Goal: Task Accomplishment & Management: Use online tool/utility

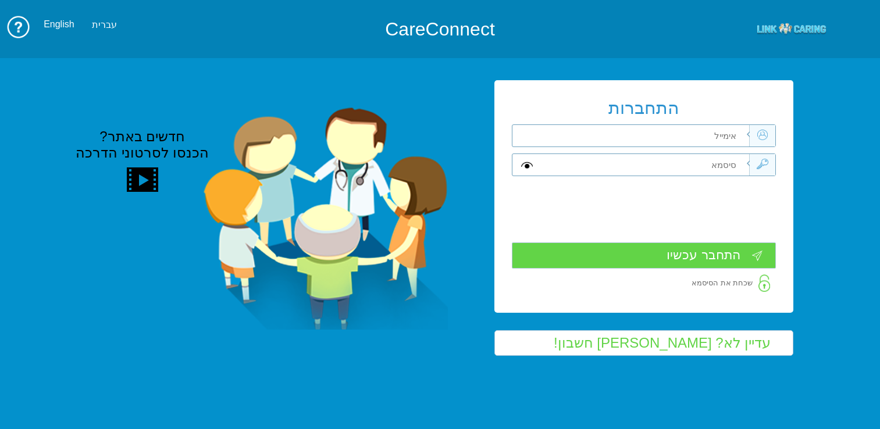
click at [603, 134] on input "text" at bounding box center [645, 136] width 208 height 22
type input "כ"
type input "frank_sha@mac.org.il"
type input "S"
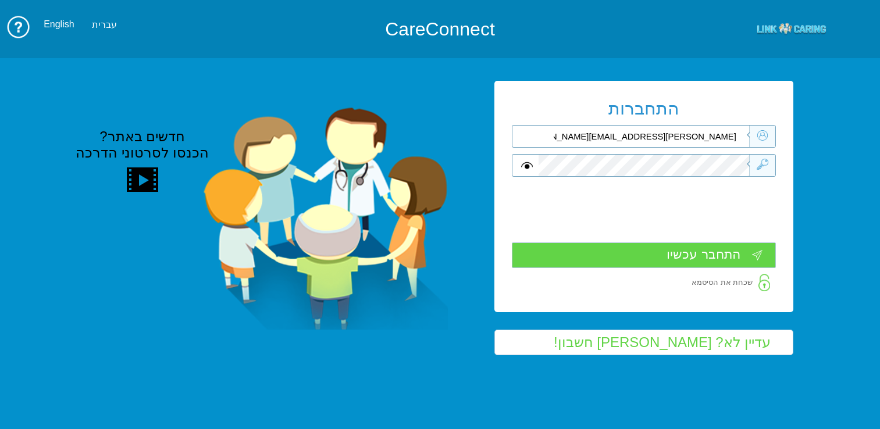
click at [694, 253] on input "התחבר עכשיו" at bounding box center [644, 256] width 264 height 26
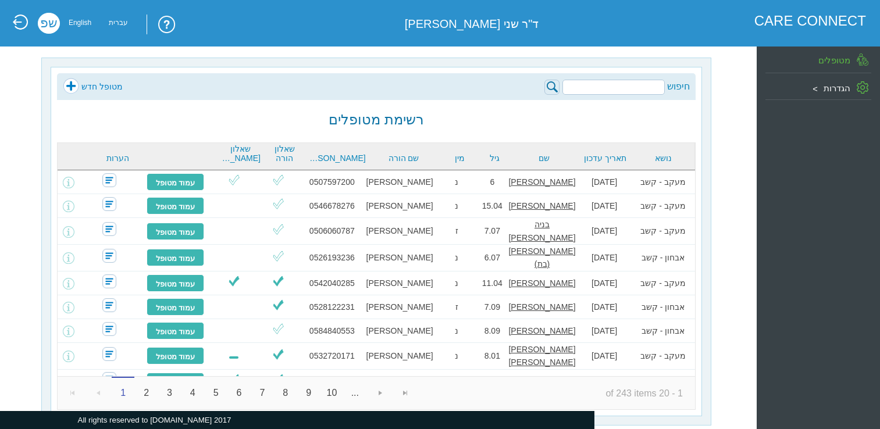
click at [599, 91] on input "search" at bounding box center [614, 87] width 102 height 15
paste input "[PERSON_NAME] [PERSON_NAME]"
type input "[PERSON_NAME] [PERSON_NAME]"
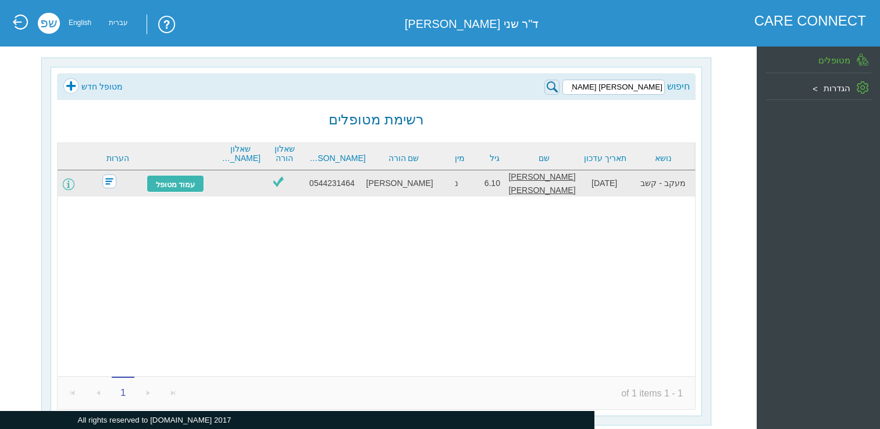
click at [74, 183] on span at bounding box center [69, 185] width 12 height 12
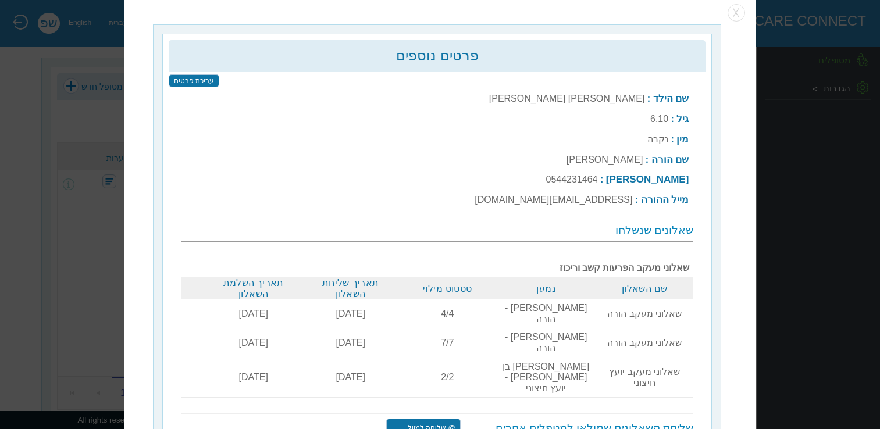
scroll to position [15, 0]
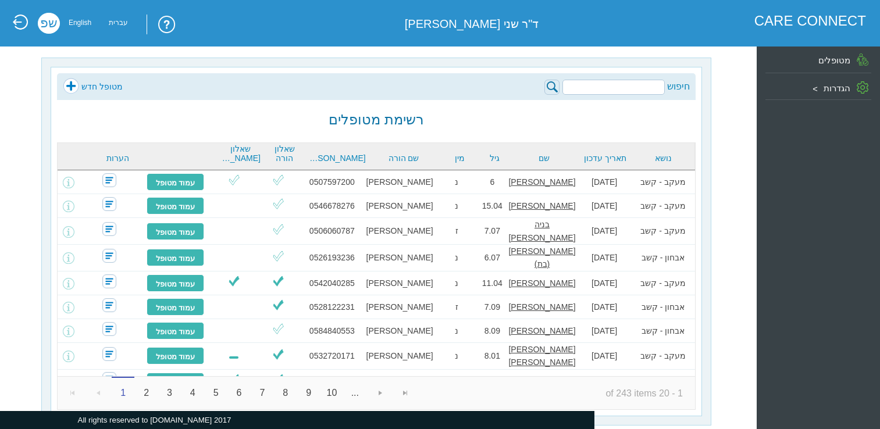
click at [617, 86] on input "search" at bounding box center [614, 87] width 102 height 15
paste input "[PERSON_NAME] [PERSON_NAME]"
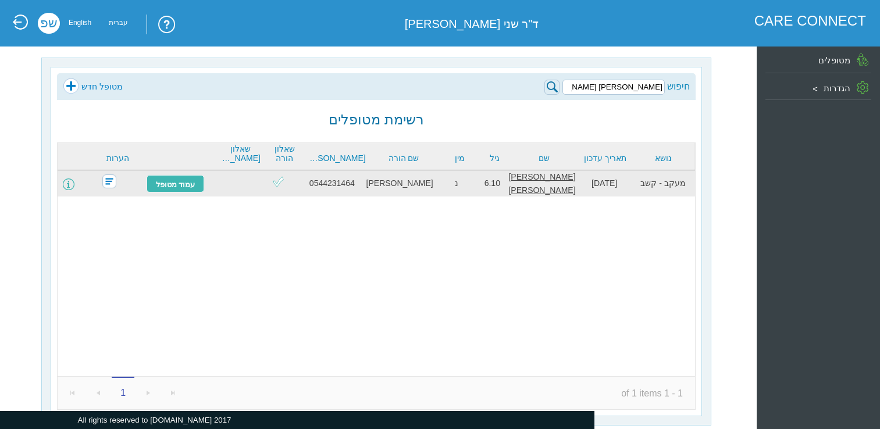
click at [74, 181] on span at bounding box center [69, 185] width 12 height 12
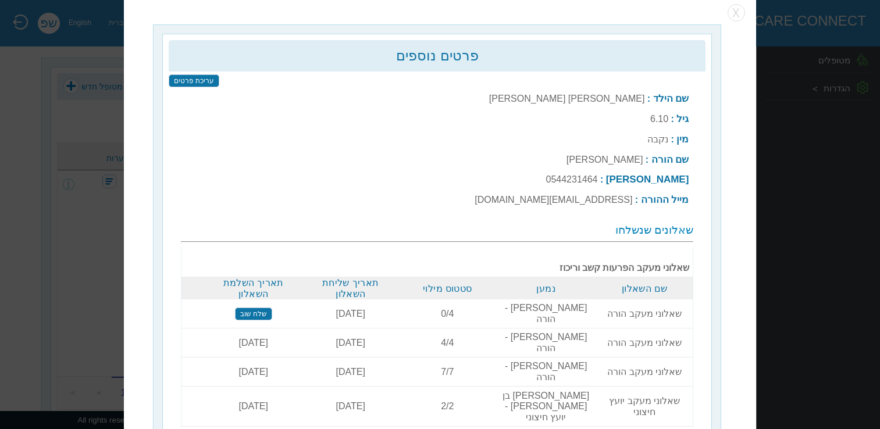
scroll to position [15, 0]
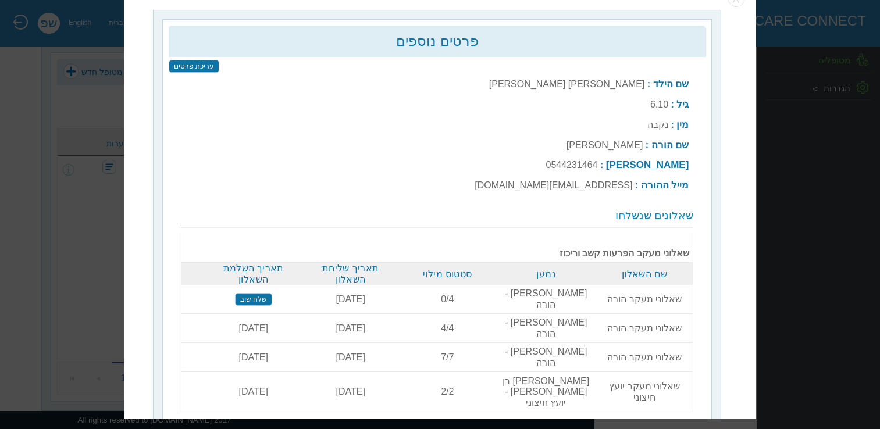
click at [260, 293] on input "שלח שוב" at bounding box center [253, 299] width 37 height 13
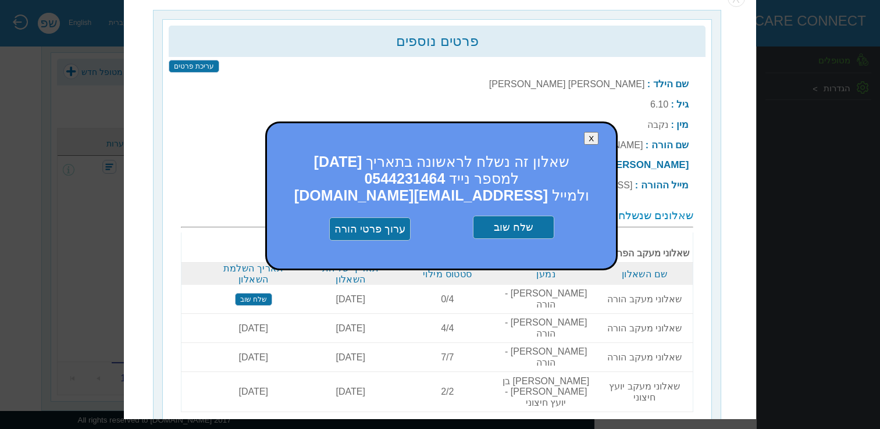
click at [522, 229] on input "שלח שוב" at bounding box center [513, 227] width 81 height 23
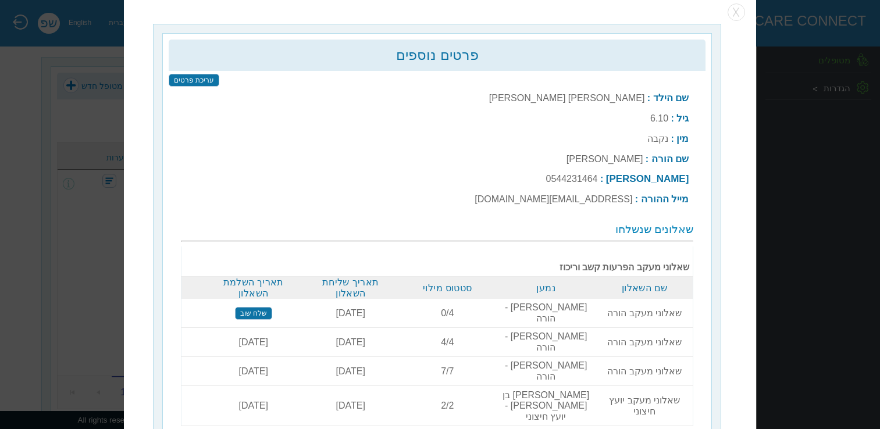
scroll to position [0, 0]
click at [738, 12] on button "button" at bounding box center [736, 13] width 17 height 17
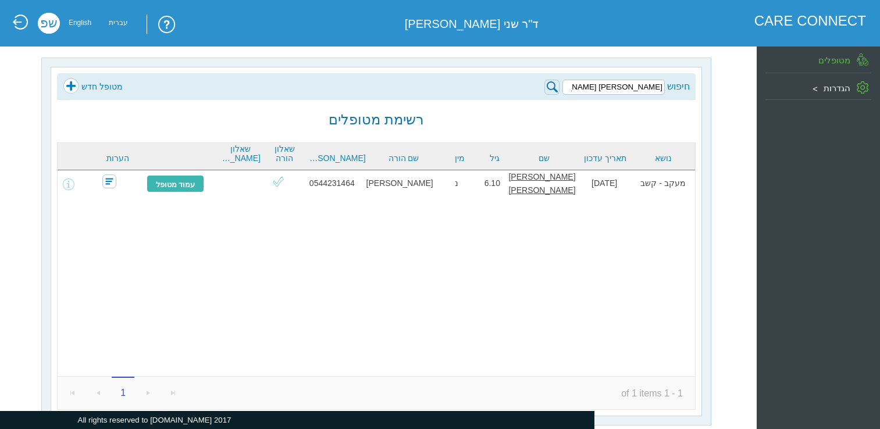
drag, startPoint x: 628, startPoint y: 85, endPoint x: 692, endPoint y: 92, distance: 65.0
click at [692, 92] on div "חיפוש אגם סיני מטופל חדש" at bounding box center [376, 86] width 639 height 27
paste input "ילי בר-אל"
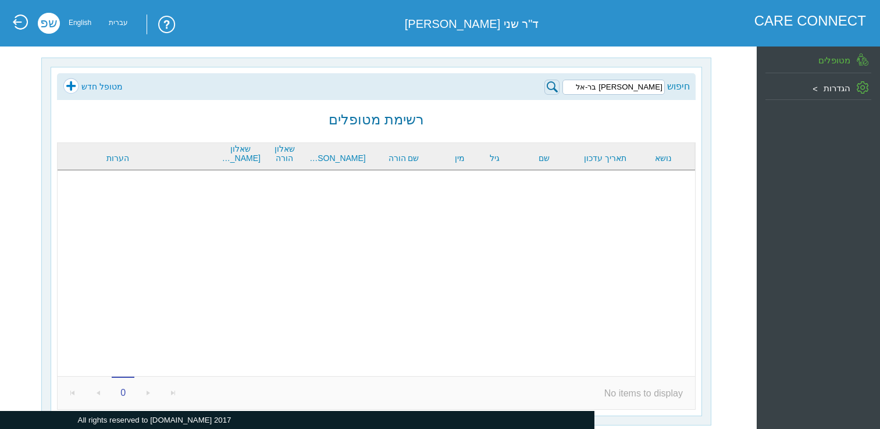
click at [664, 86] on input "הילי בר-אל" at bounding box center [614, 87] width 102 height 15
drag, startPoint x: 624, startPoint y: 86, endPoint x: 638, endPoint y: 84, distance: 13.4
click at [638, 84] on input "הילי בר-אל" at bounding box center [614, 87] width 102 height 15
type input "הילי"
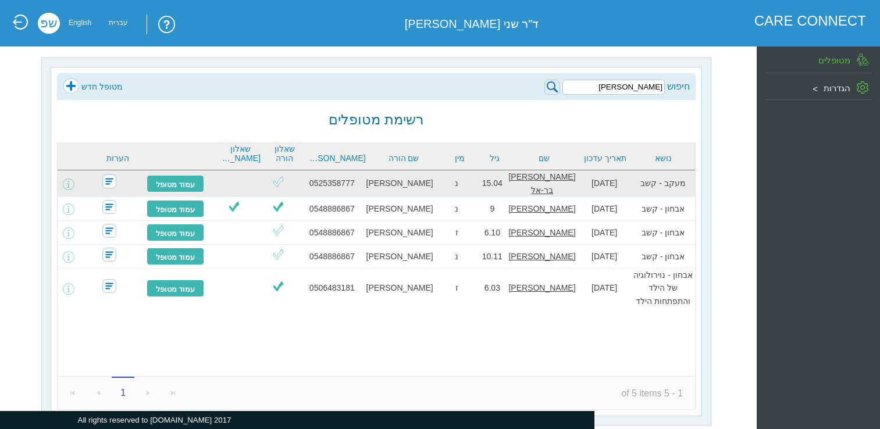
click at [70, 182] on td at bounding box center [69, 183] width 22 height 27
click at [74, 183] on span at bounding box center [69, 185] width 12 height 12
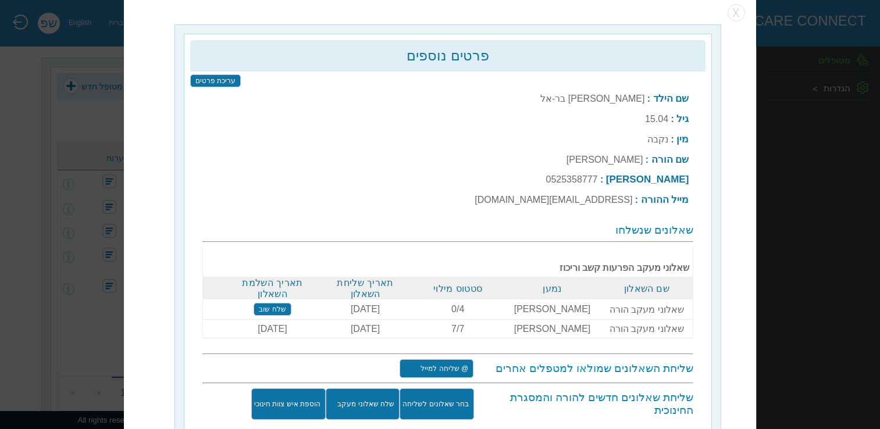
scroll to position [15, 0]
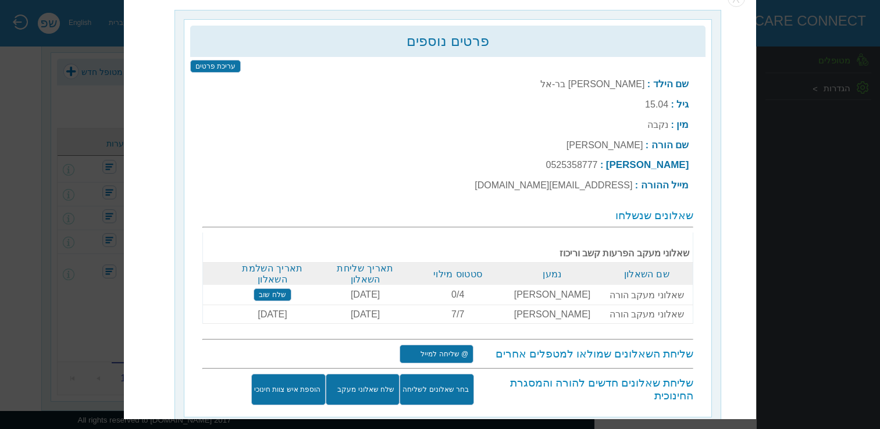
click at [375, 380] on input "שלח שאלוני מעקב" at bounding box center [363, 390] width 74 height 31
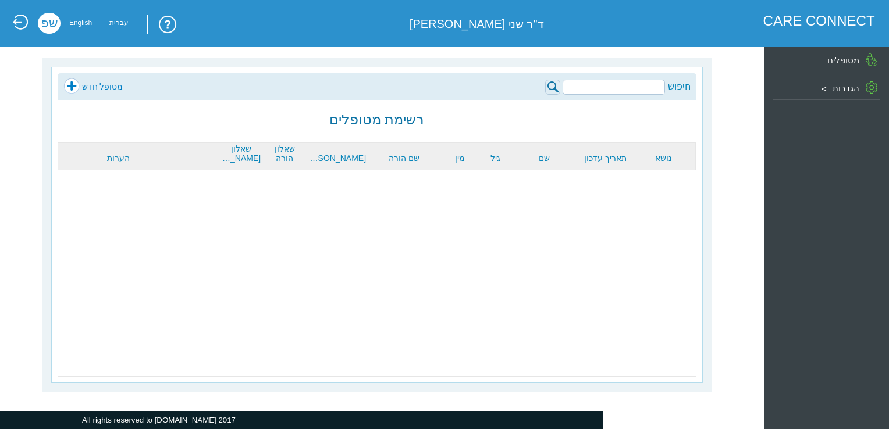
click at [653, 88] on input "search" at bounding box center [614, 87] width 102 height 15
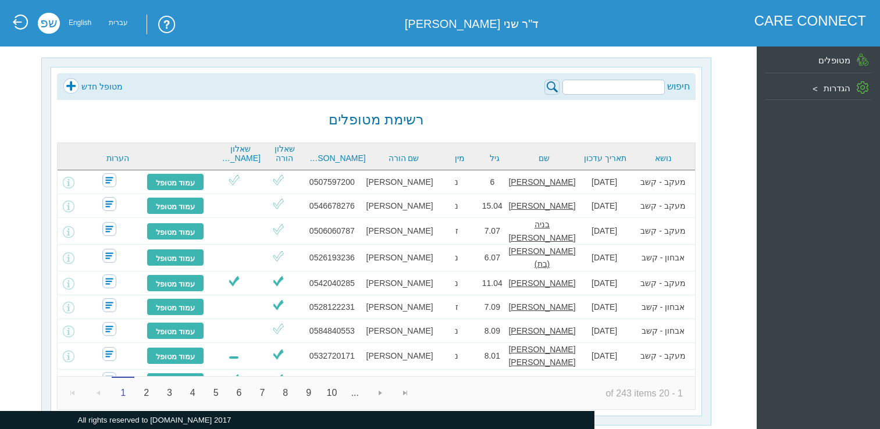
type input "v"
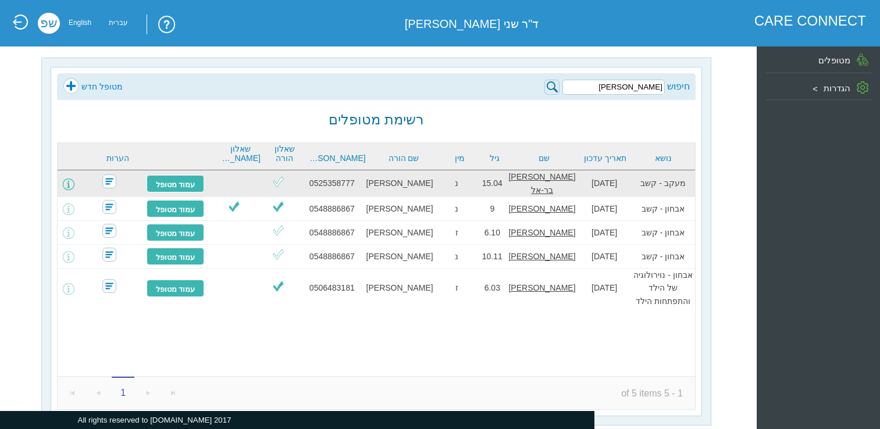
click at [74, 184] on span at bounding box center [69, 185] width 12 height 12
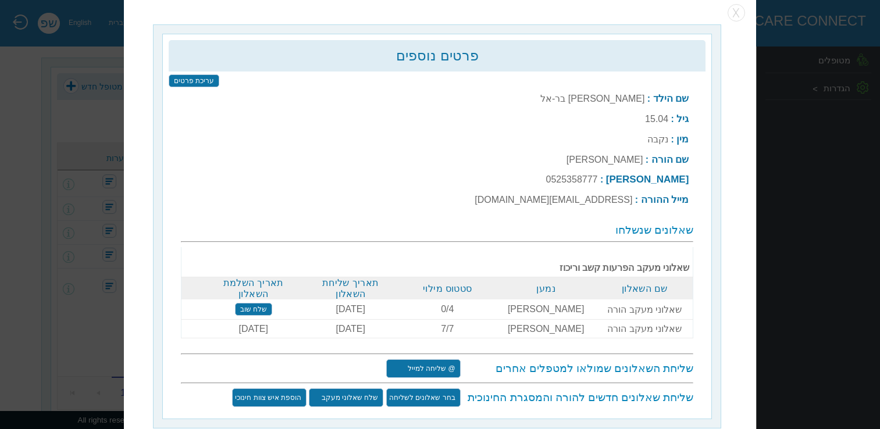
scroll to position [15, 0]
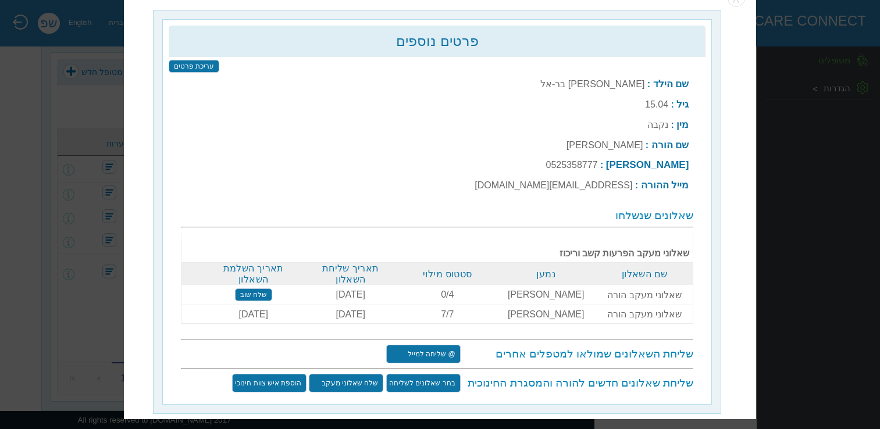
click at [261, 290] on input "שלח שוב" at bounding box center [253, 295] width 37 height 13
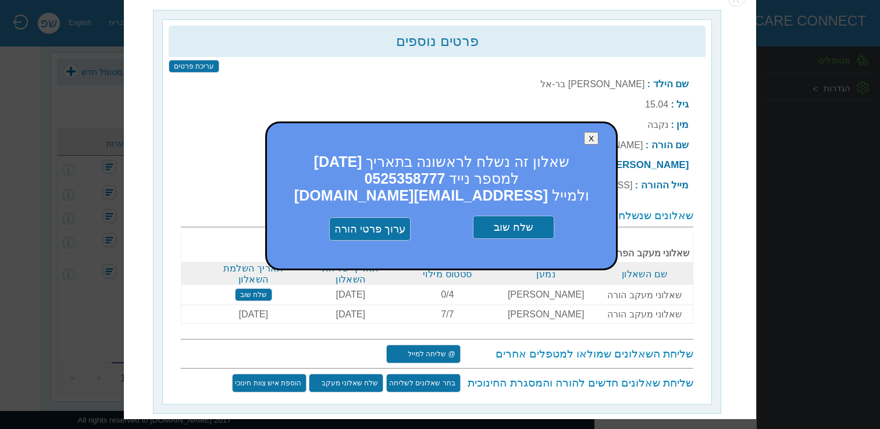
click at [518, 223] on input "שלח שוב" at bounding box center [513, 227] width 81 height 23
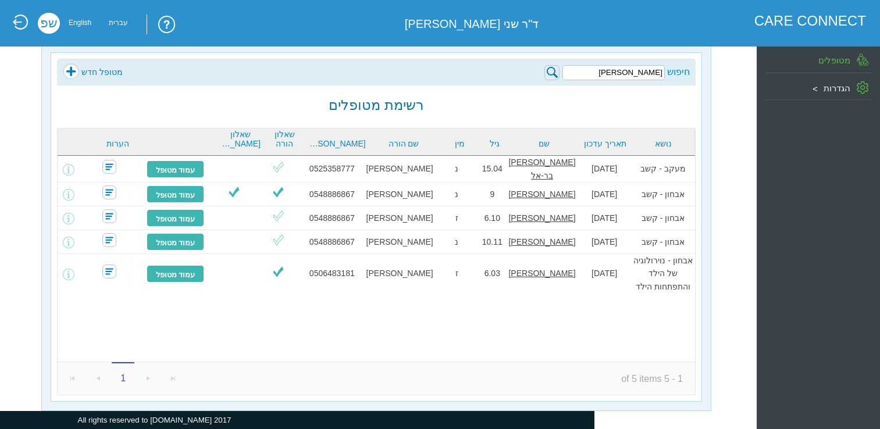
drag, startPoint x: 633, startPoint y: 73, endPoint x: 671, endPoint y: 72, distance: 37.8
click at [671, 72] on div "חיפוש הילי" at bounding box center [616, 71] width 145 height 17
paste input "וי קלמן"
type input "רוי קלמן"
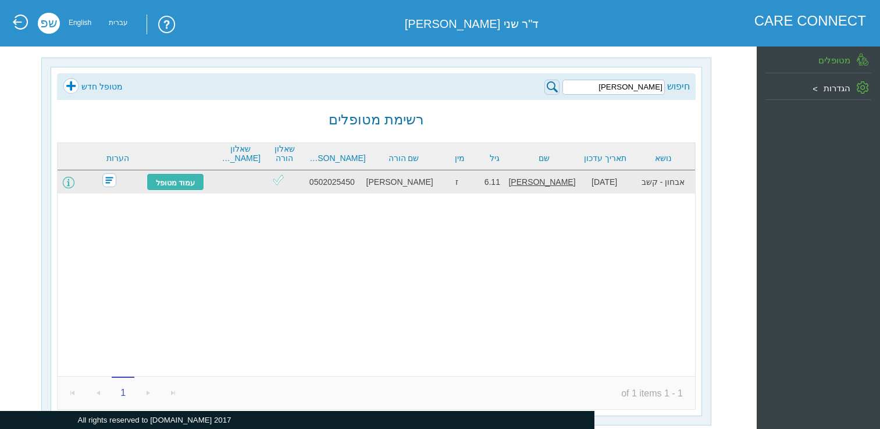
click at [74, 183] on span at bounding box center [69, 183] width 12 height 12
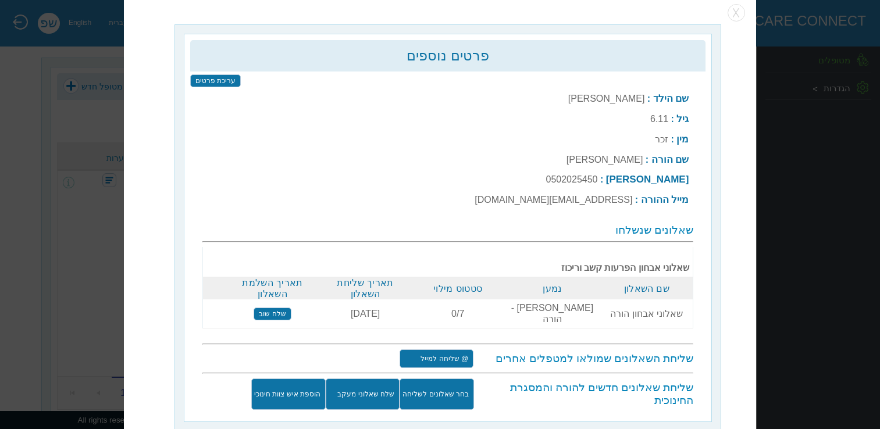
scroll to position [15, 0]
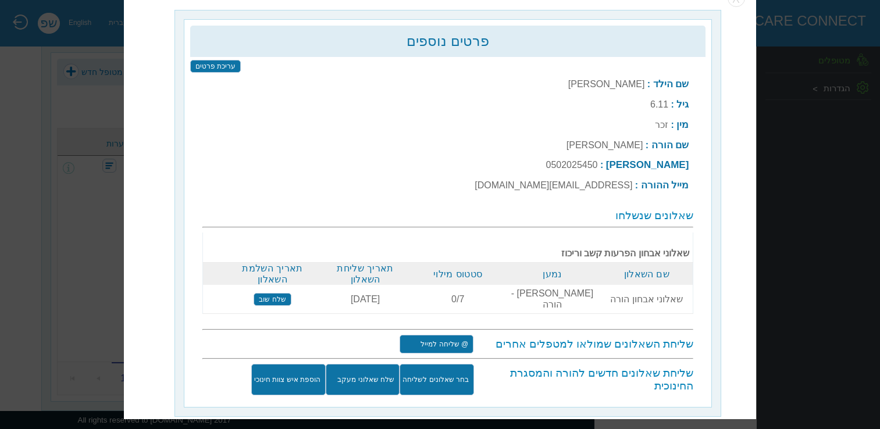
click at [371, 365] on input "שלח שאלוני מעקב" at bounding box center [363, 380] width 74 height 31
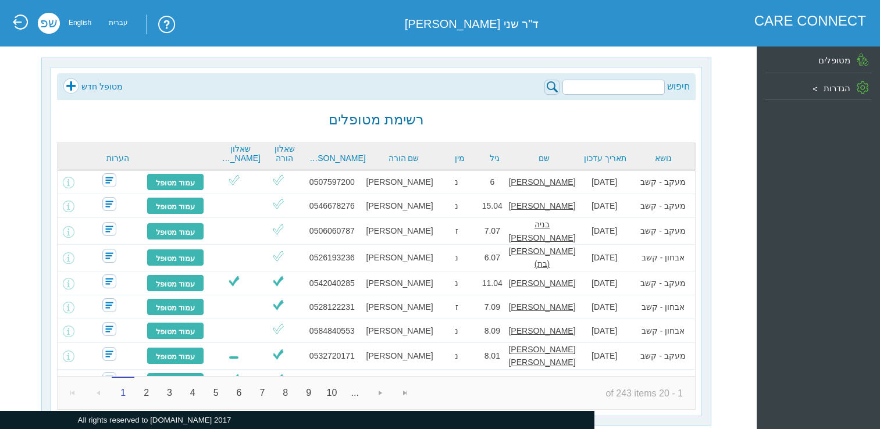
click at [633, 87] on input "search" at bounding box center [614, 87] width 102 height 15
paste input "רוי קלמן"
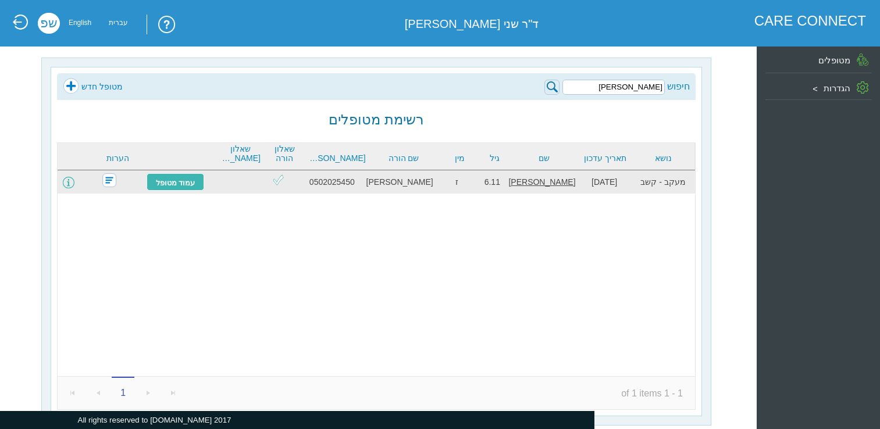
click at [74, 183] on span at bounding box center [69, 183] width 12 height 12
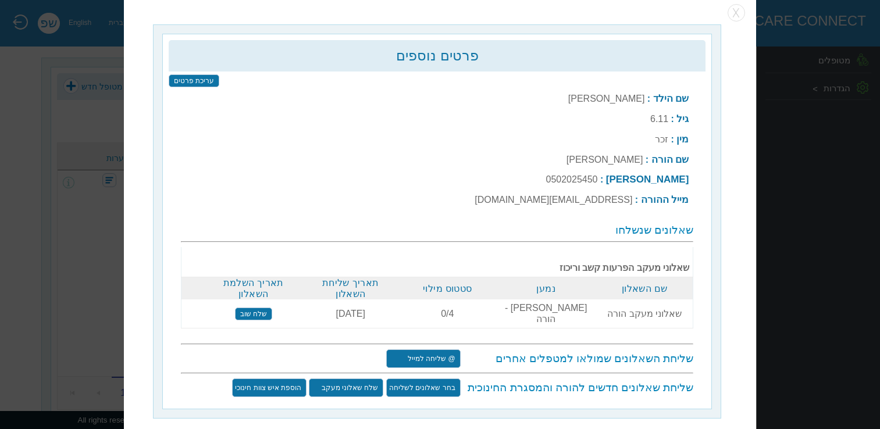
scroll to position [15, 0]
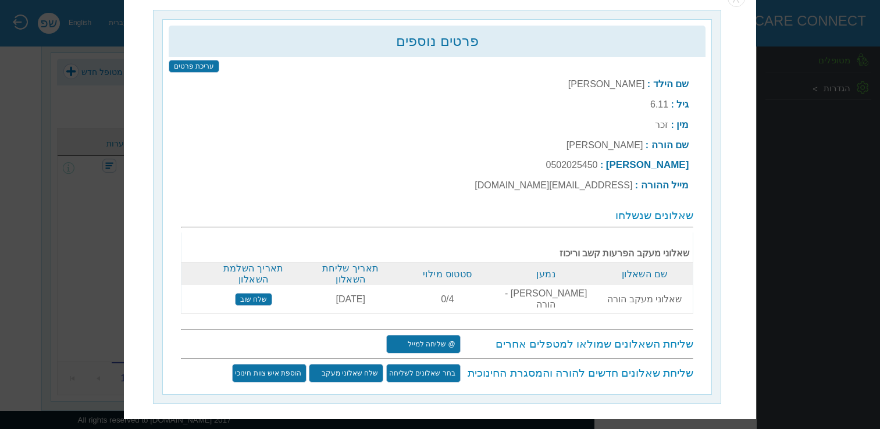
click at [272, 293] on input "שלח שוב" at bounding box center [253, 299] width 37 height 13
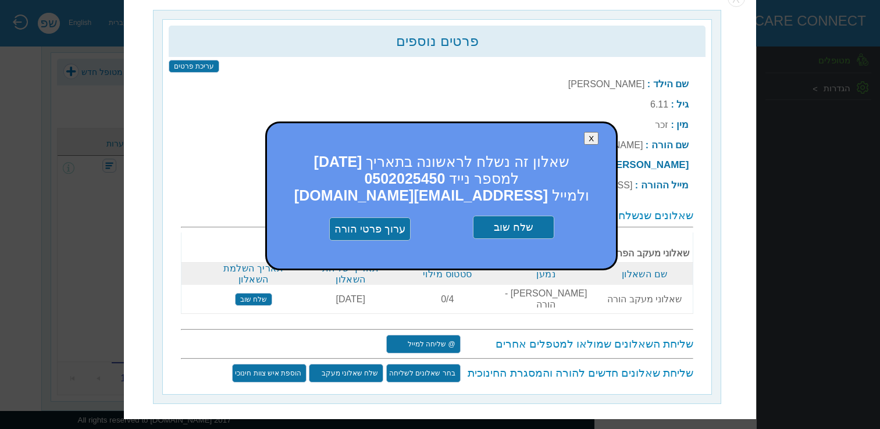
click at [518, 225] on input "שלח שוב" at bounding box center [513, 227] width 81 height 23
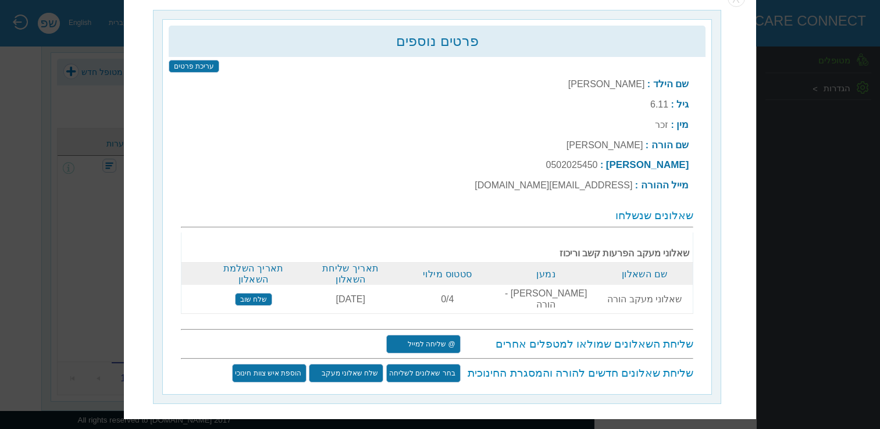
scroll to position [0, 0]
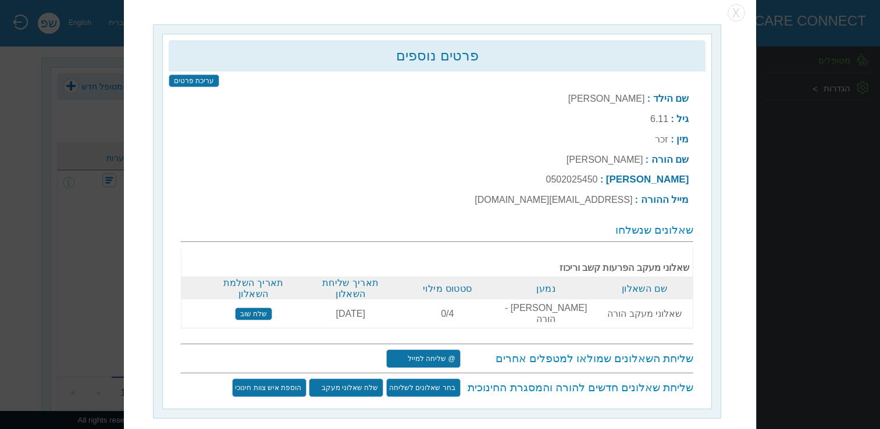
click at [262, 308] on input "שלח שוב" at bounding box center [253, 314] width 37 height 13
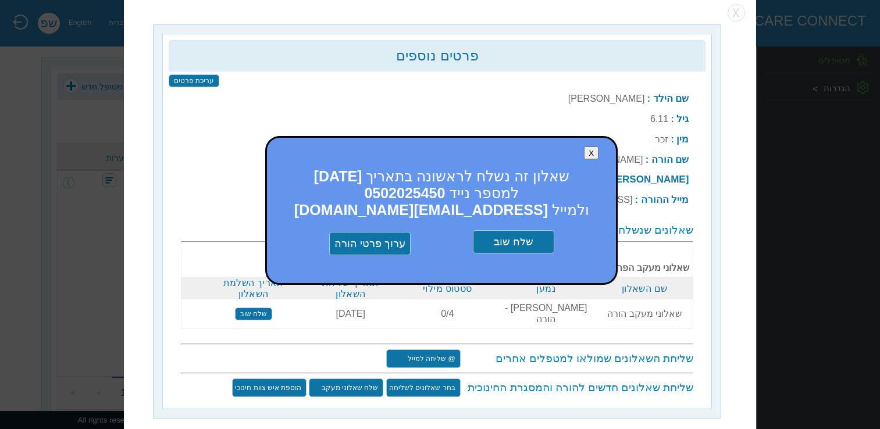
click at [508, 237] on input "שלח שוב" at bounding box center [513, 242] width 81 height 23
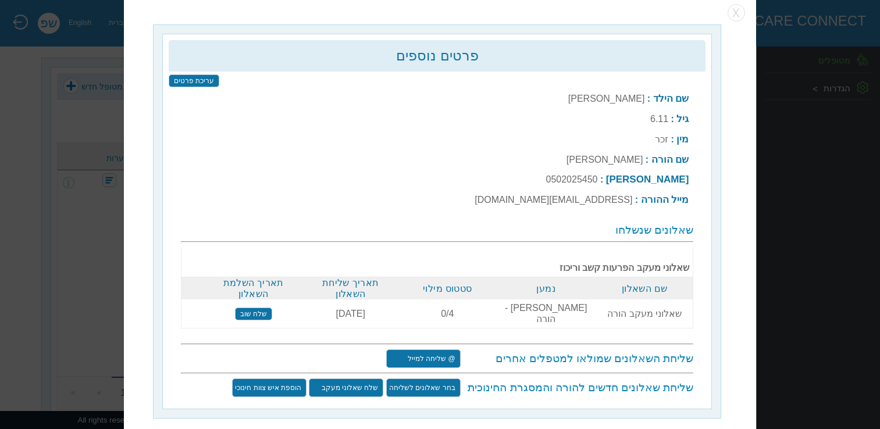
click at [732, 90] on div "פרטים נוספים עריכת פרטים שם הילד : רוי קלמן גיל : 6.11 מין : זכר שם הורה : : : X" at bounding box center [440, 214] width 633 height 438
click at [734, 10] on button "button" at bounding box center [736, 13] width 17 height 17
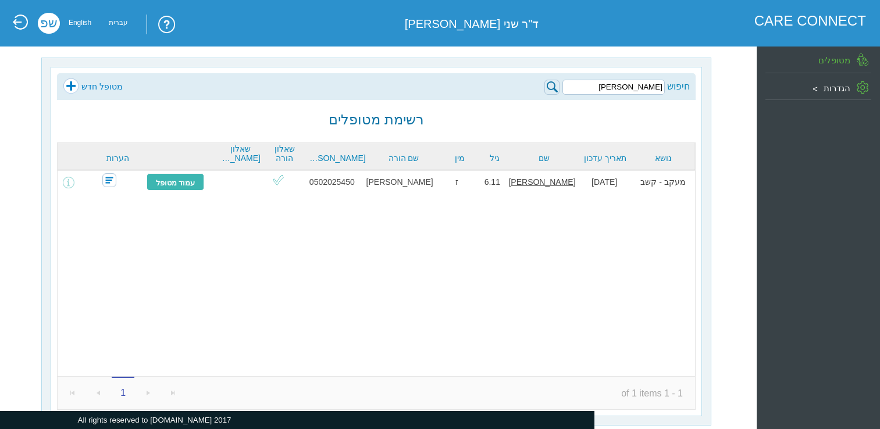
drag, startPoint x: 631, startPoint y: 88, endPoint x: 675, endPoint y: 83, distance: 44.5
click at [675, 83] on div "חיפוש רוי קלמן" at bounding box center [616, 86] width 145 height 17
paste input "ילאי תייר"
type input "עילאי תייר"
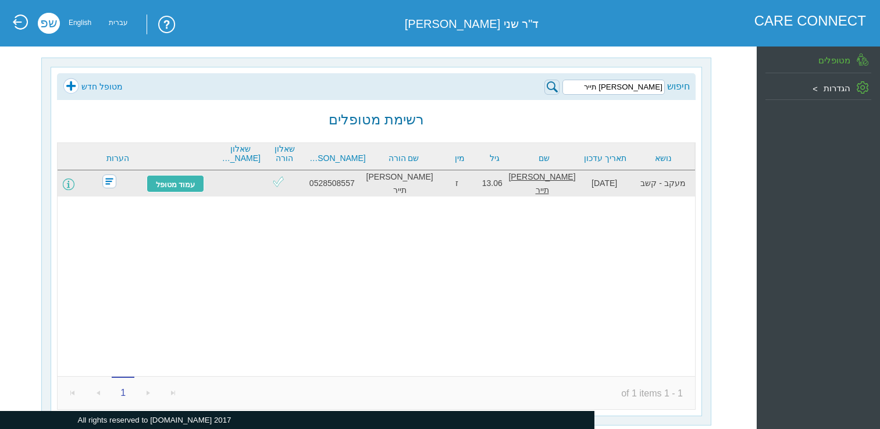
click at [74, 184] on span at bounding box center [69, 185] width 12 height 12
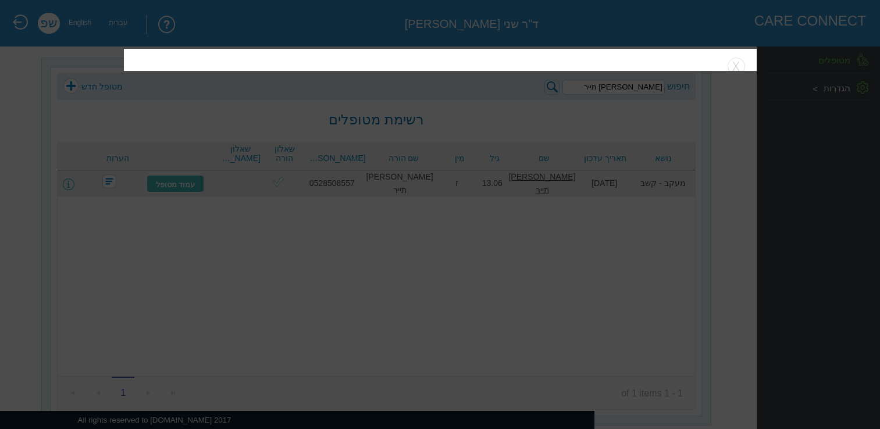
scroll to position [15, 0]
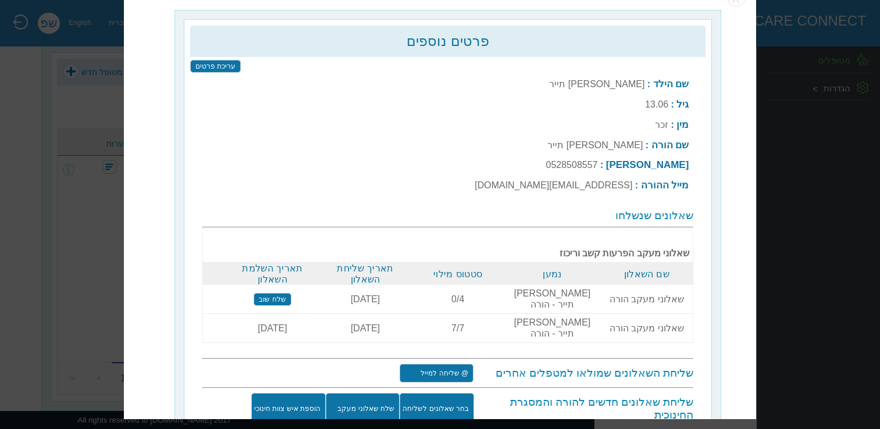
click at [380, 394] on input "שלח שאלוני מעקב" at bounding box center [363, 409] width 74 height 31
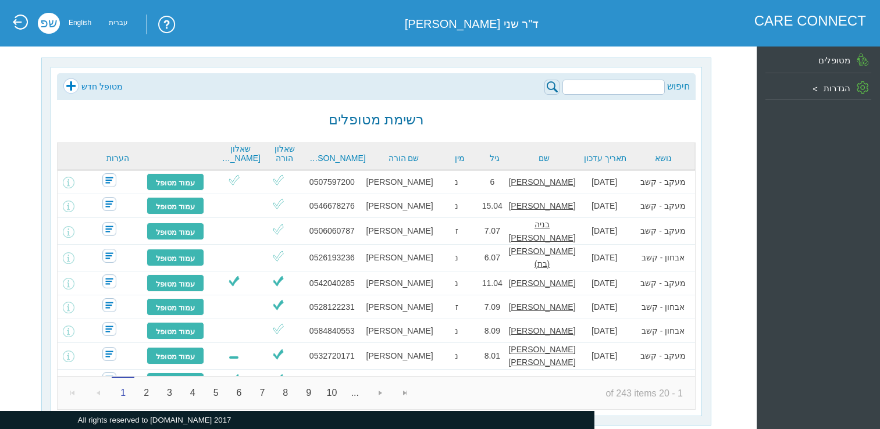
click at [624, 88] on input "search" at bounding box center [614, 87] width 102 height 15
paste input "עילאי תייר"
type input "עילאי תייר"
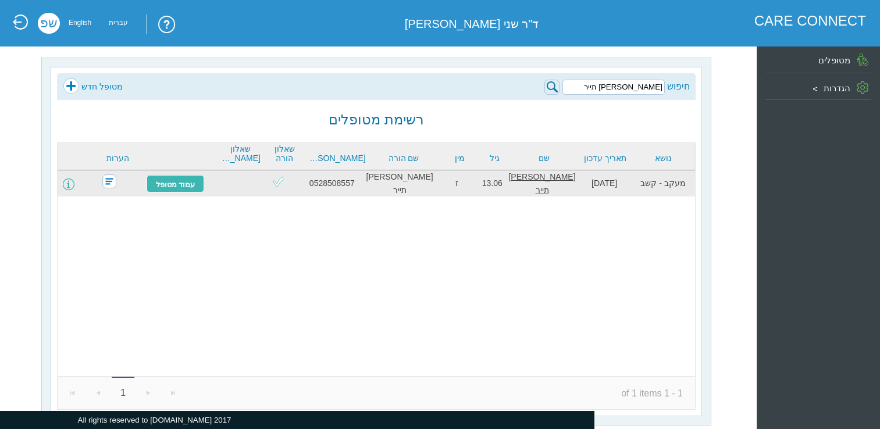
click at [74, 184] on span at bounding box center [69, 185] width 12 height 12
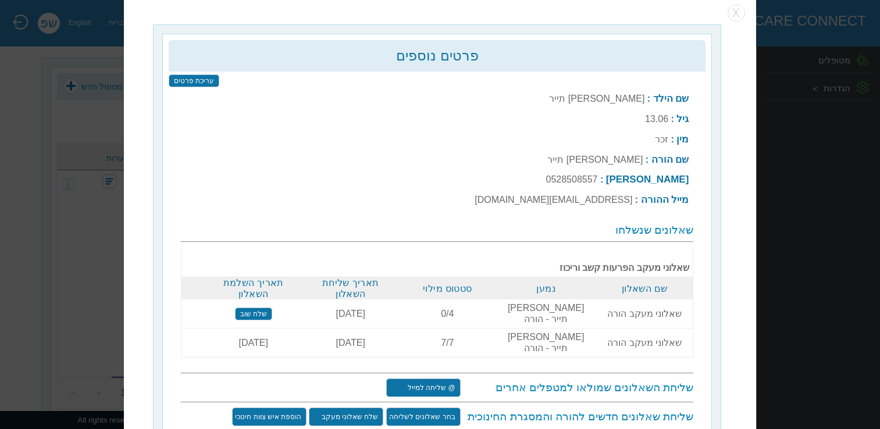
scroll to position [15, 0]
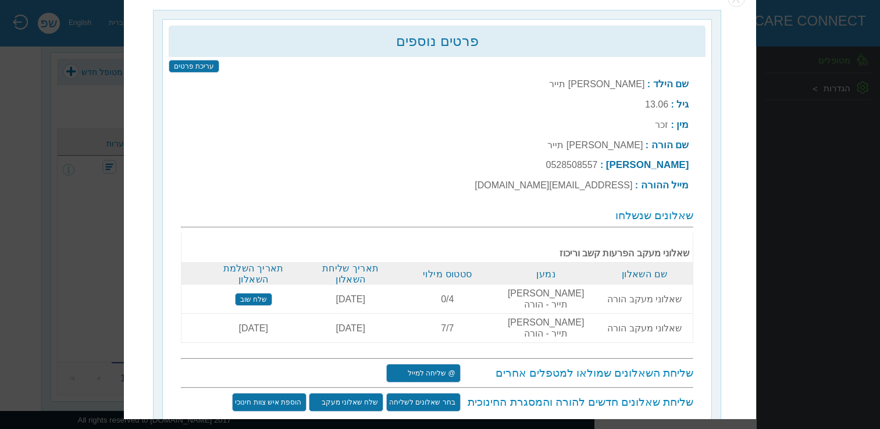
click at [265, 293] on input "שלח שוב" at bounding box center [253, 299] width 37 height 13
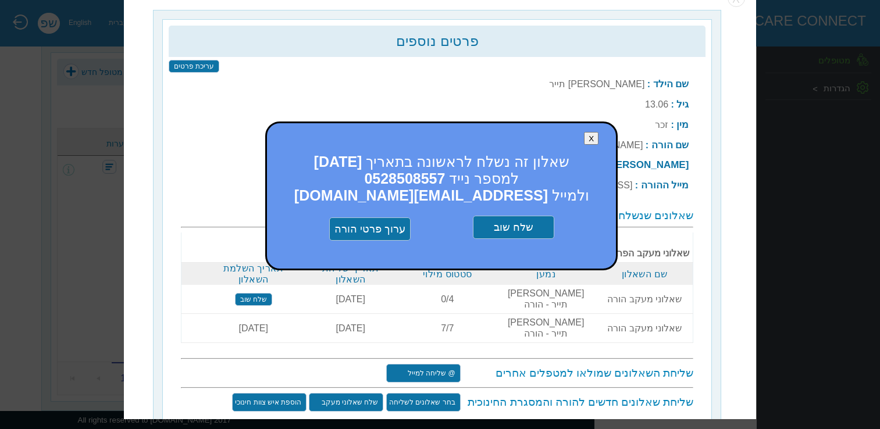
click at [538, 225] on input "שלח שוב" at bounding box center [513, 227] width 81 height 23
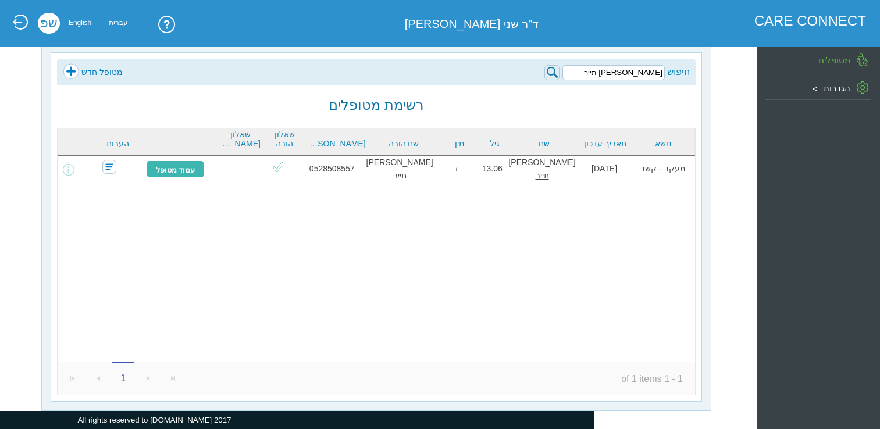
drag, startPoint x: 625, startPoint y: 72, endPoint x: 684, endPoint y: 70, distance: 58.8
click at [684, 70] on div "חיפוש עילאי תייר" at bounding box center [616, 71] width 145 height 17
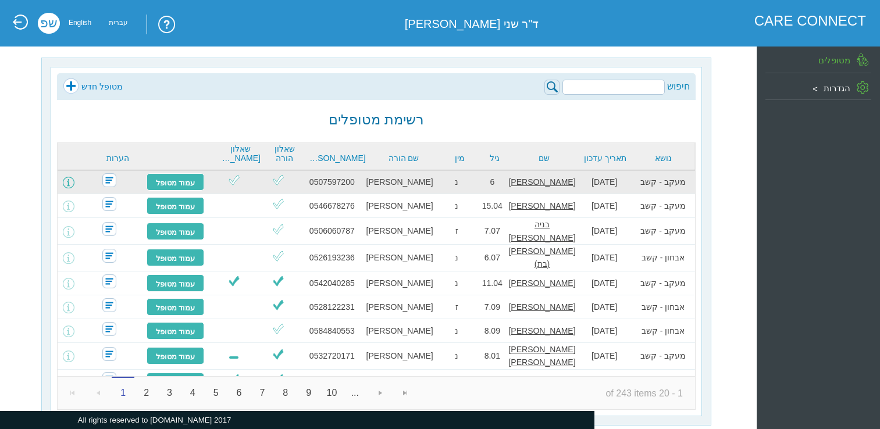
click at [74, 186] on span at bounding box center [69, 183] width 12 height 12
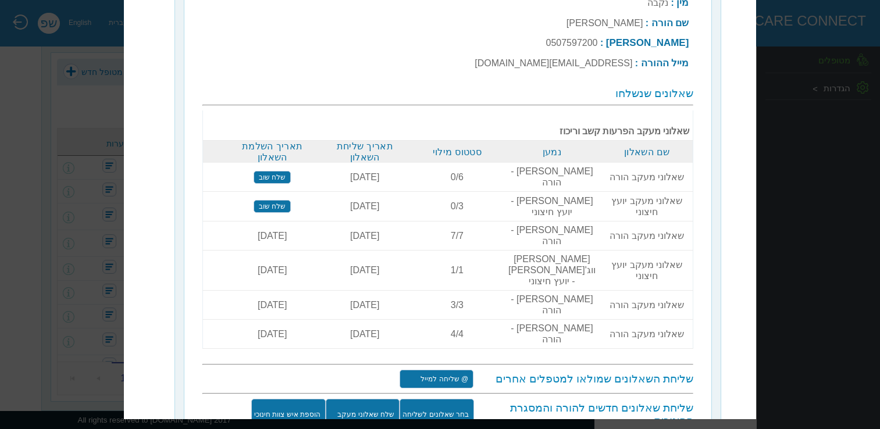
scroll to position [123, 0]
click at [368, 399] on input "שלח שאלוני מעקב" at bounding box center [363, 414] width 74 height 31
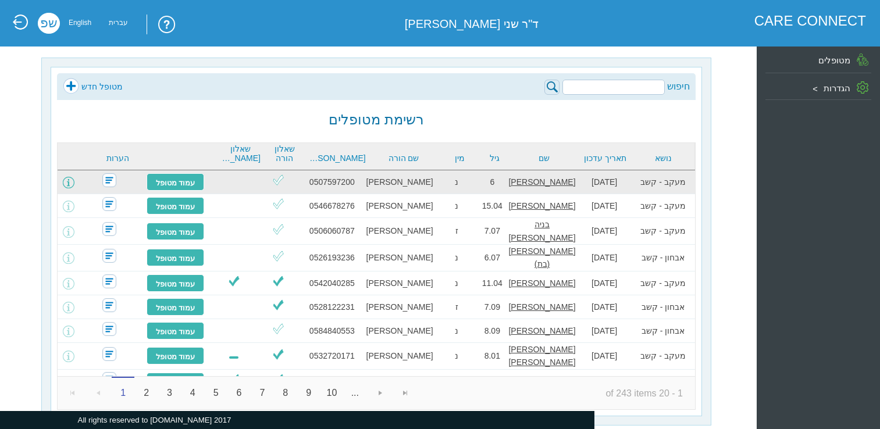
click at [74, 184] on span at bounding box center [69, 183] width 12 height 12
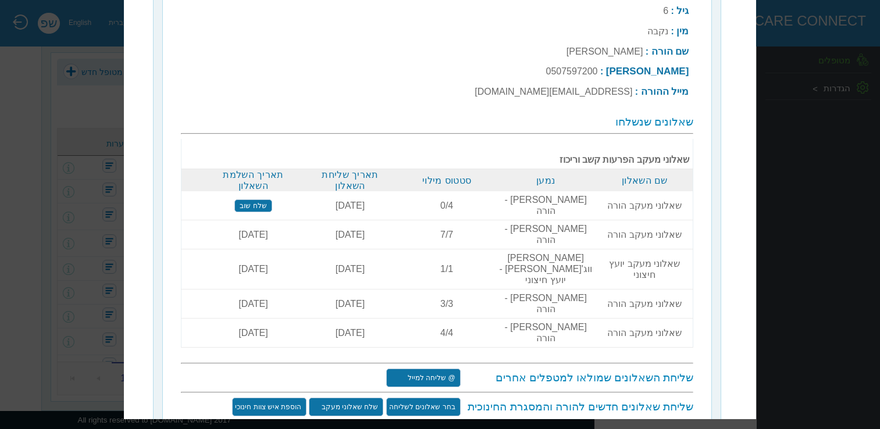
scroll to position [94, 0]
click at [259, 199] on input "שלח שוב" at bounding box center [252, 205] width 37 height 13
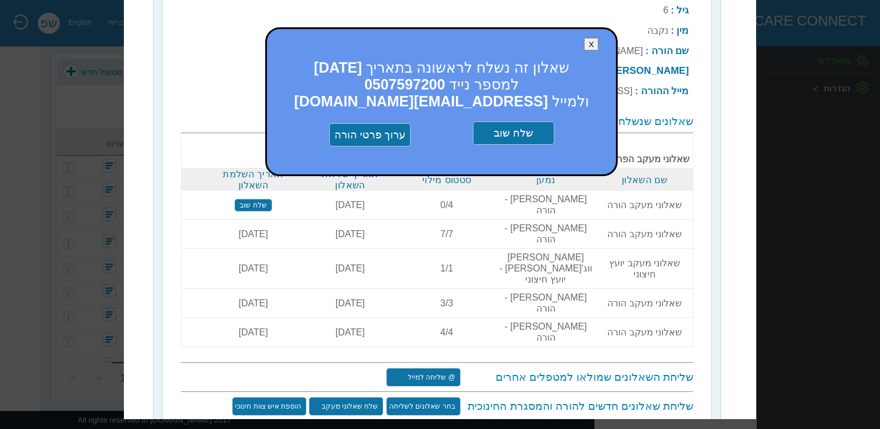
click at [519, 130] on input "שלח שוב" at bounding box center [513, 133] width 81 height 23
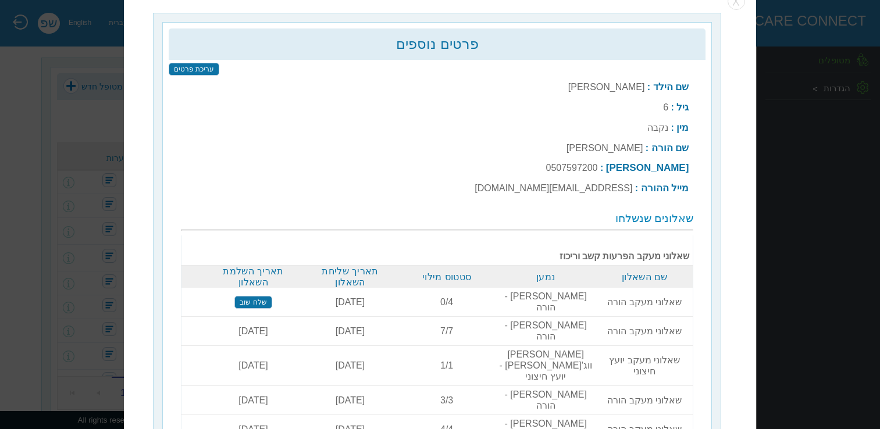
scroll to position [0, 0]
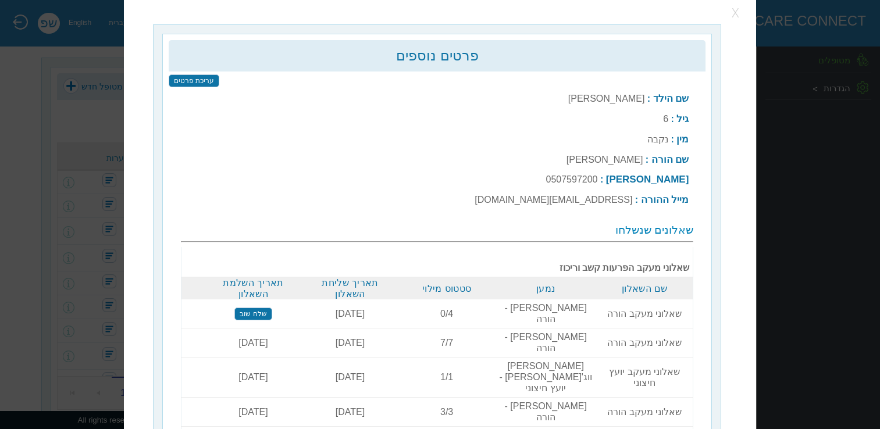
click at [734, 13] on button "button" at bounding box center [736, 13] width 17 height 17
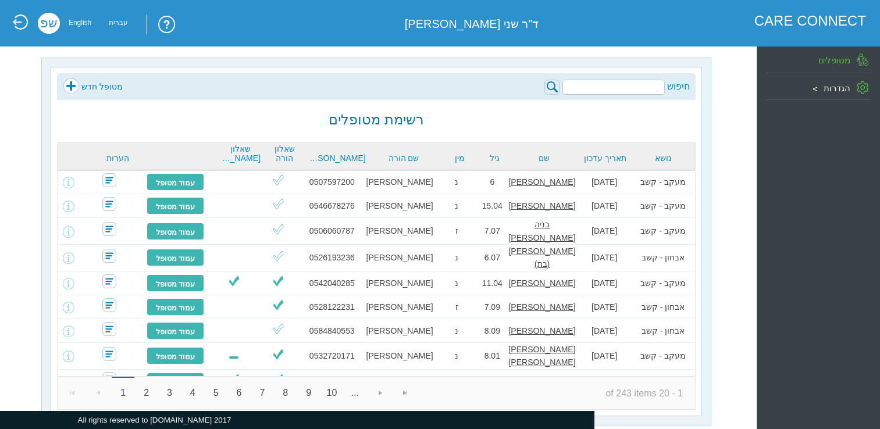
click at [608, 82] on input "search" at bounding box center [614, 87] width 102 height 15
paste input "[PERSON_NAME]"
click at [660, 86] on input "[PERSON_NAME]" at bounding box center [614, 87] width 102 height 15
type input "[PERSON_NAME]"
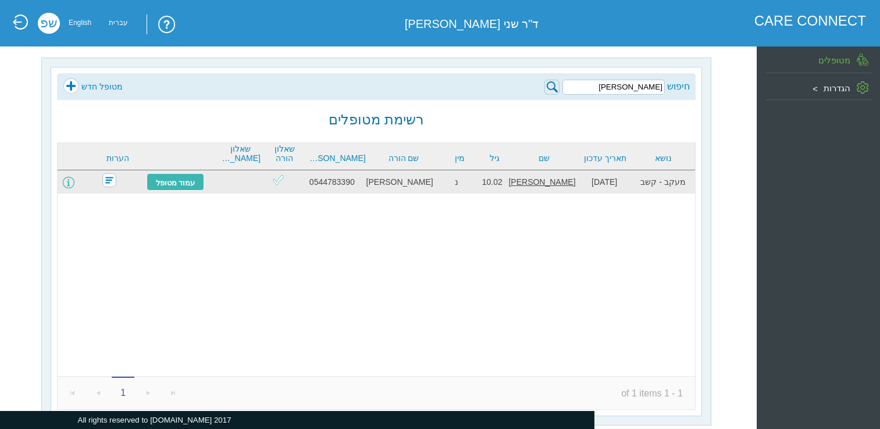
click at [74, 186] on span at bounding box center [69, 183] width 12 height 12
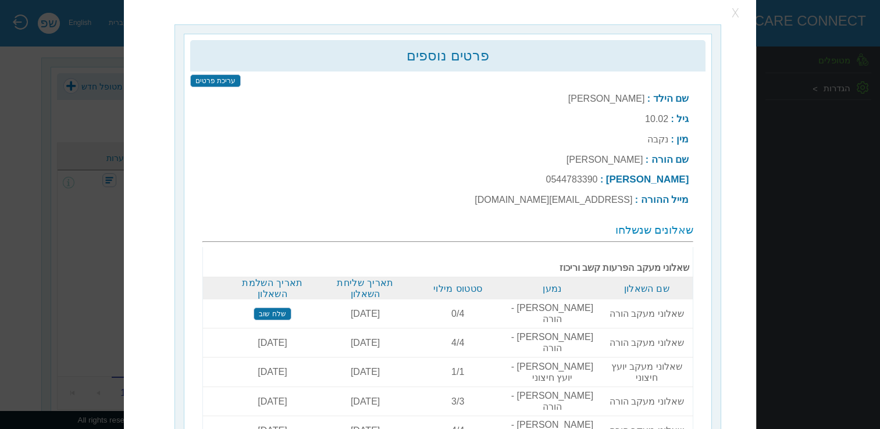
click at [736, 15] on button "button" at bounding box center [736, 13] width 17 height 17
